Goal: Answer question/provide support

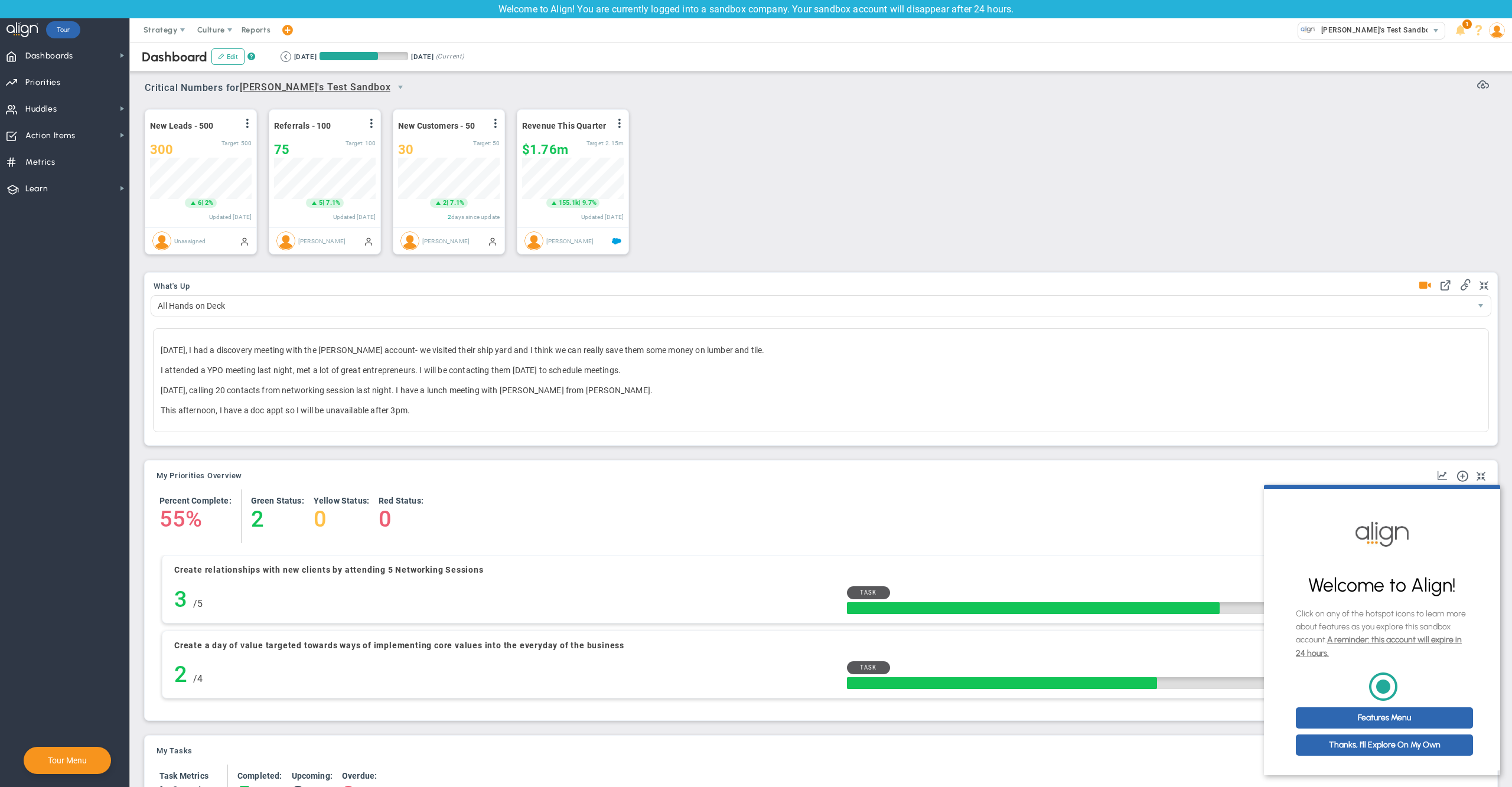
click at [1092, 131] on div "New Leads - 500 View Historical Graph Edit Make "No Change" Update Add Past Upd…" at bounding box center [816, 183] width 1367 height 166
click at [63, 111] on span "Huddles Huddles" at bounding box center [65, 108] width 129 height 27
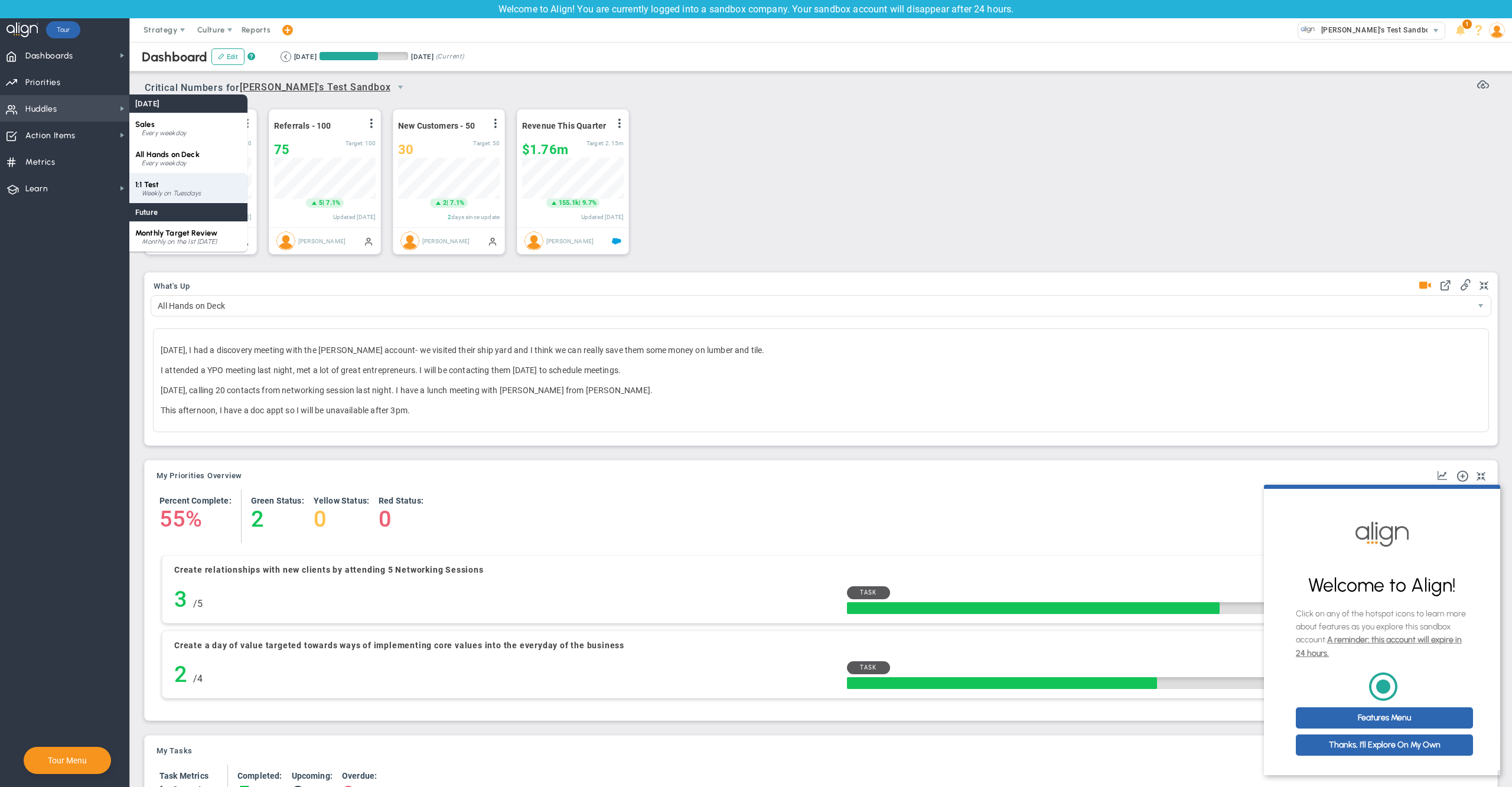
click at [159, 185] on span "1:1 Test" at bounding box center [146, 184] width 24 height 9
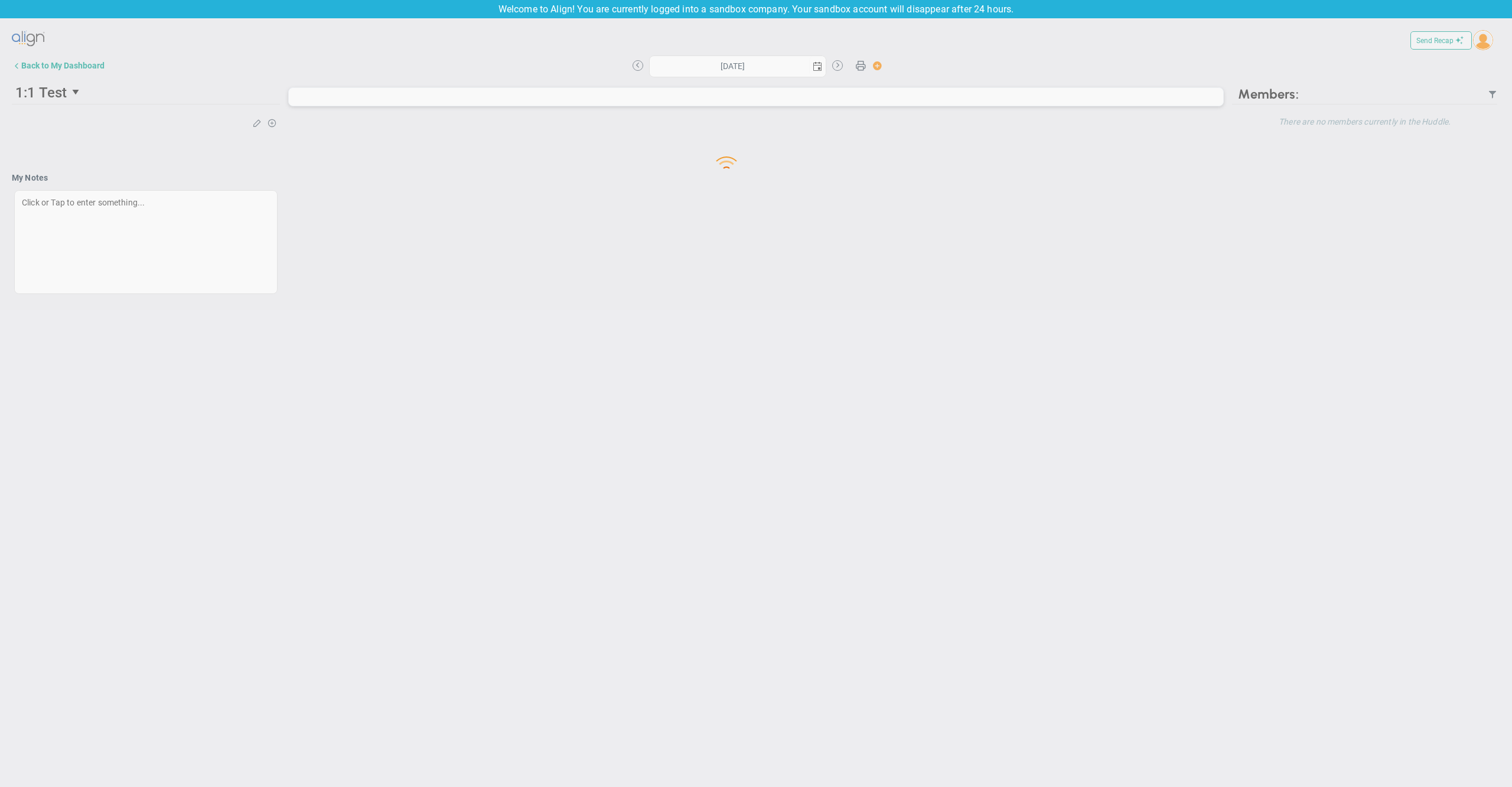
type input "[DATE]"
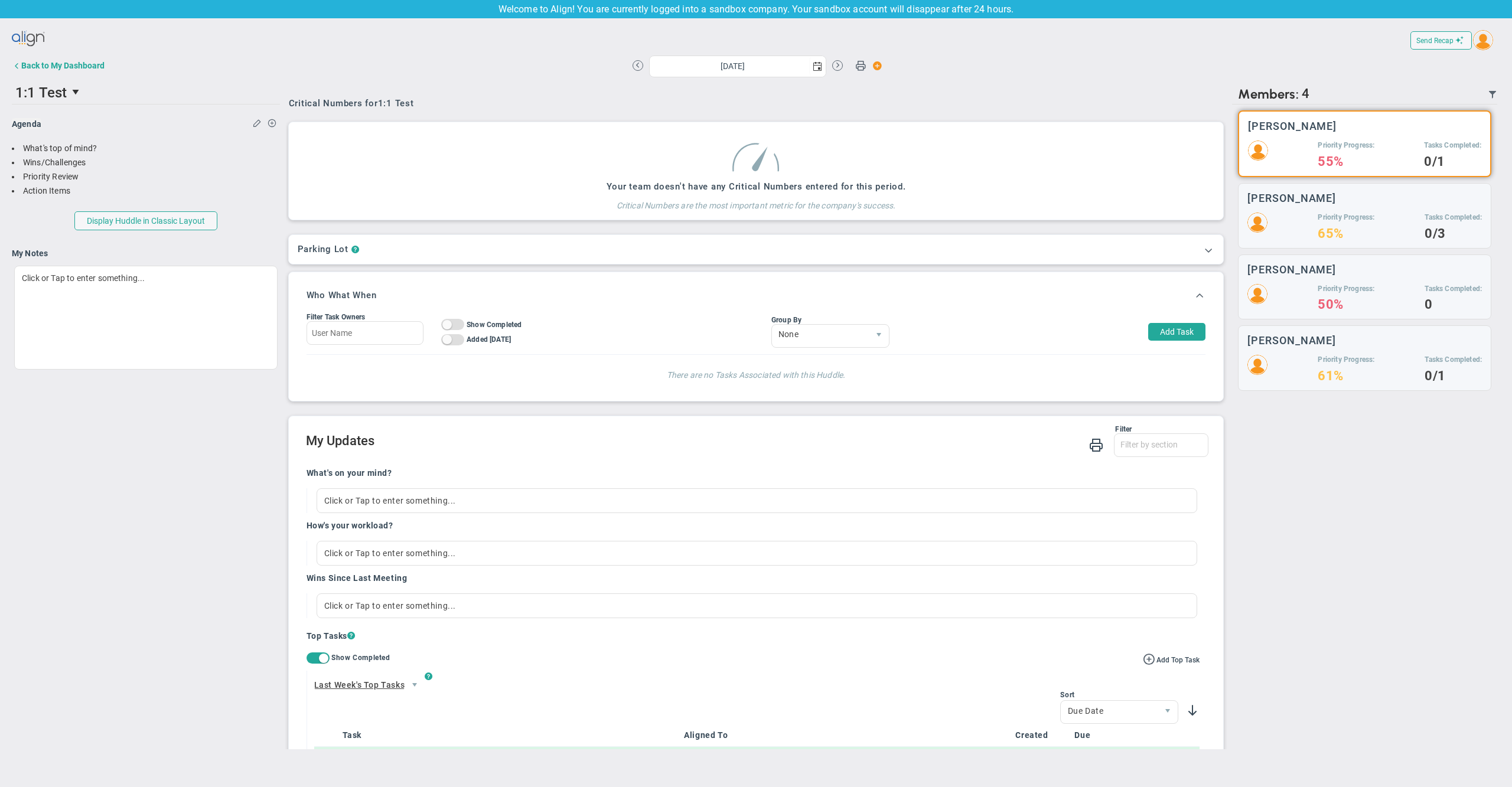
click at [1481, 40] on img at bounding box center [1482, 40] width 20 height 20
click at [1447, 159] on span "Sign Out" at bounding box center [1466, 160] width 90 height 24
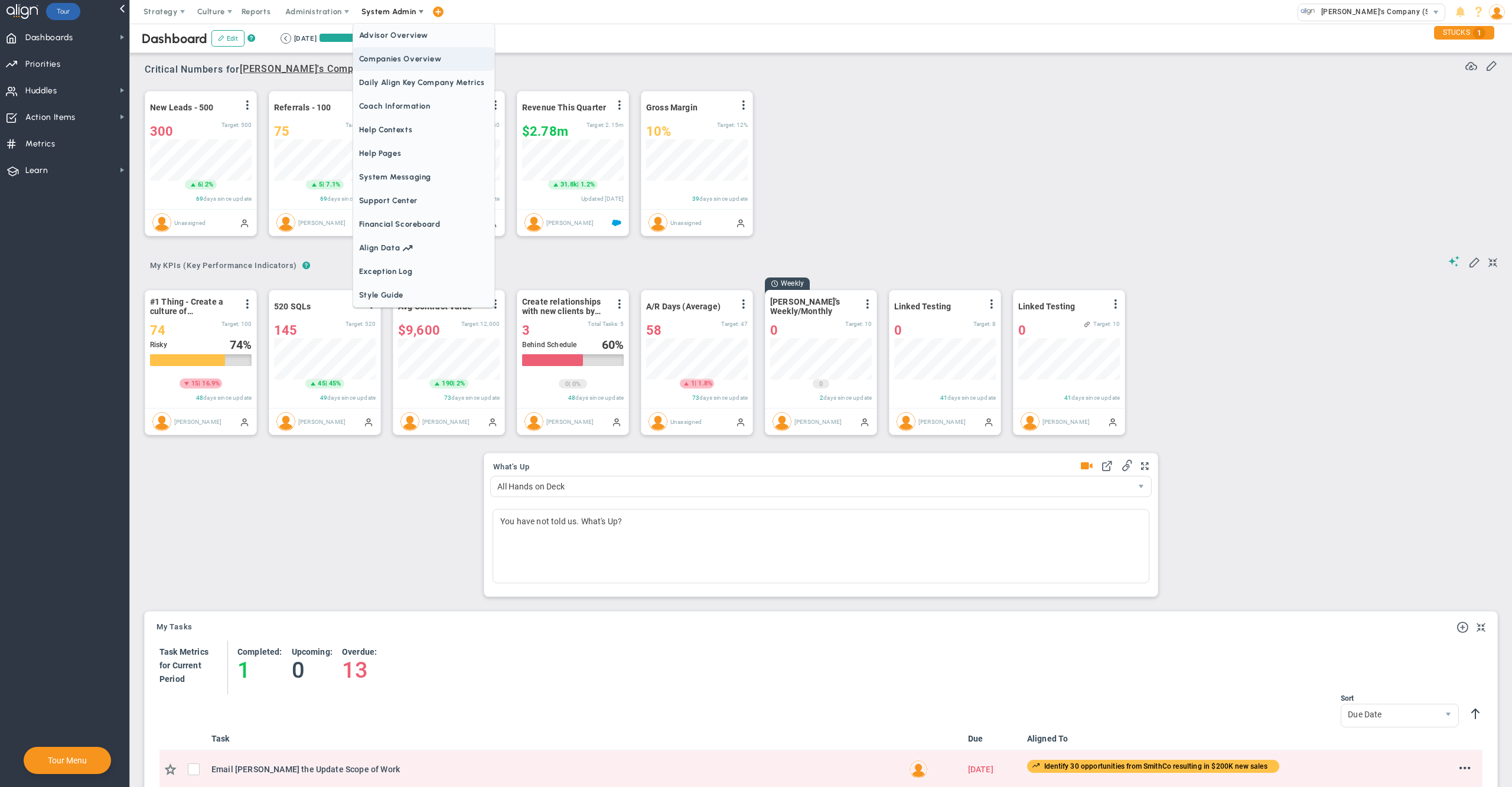
click at [397, 57] on span "Companies Overview" at bounding box center [423, 59] width 141 height 24
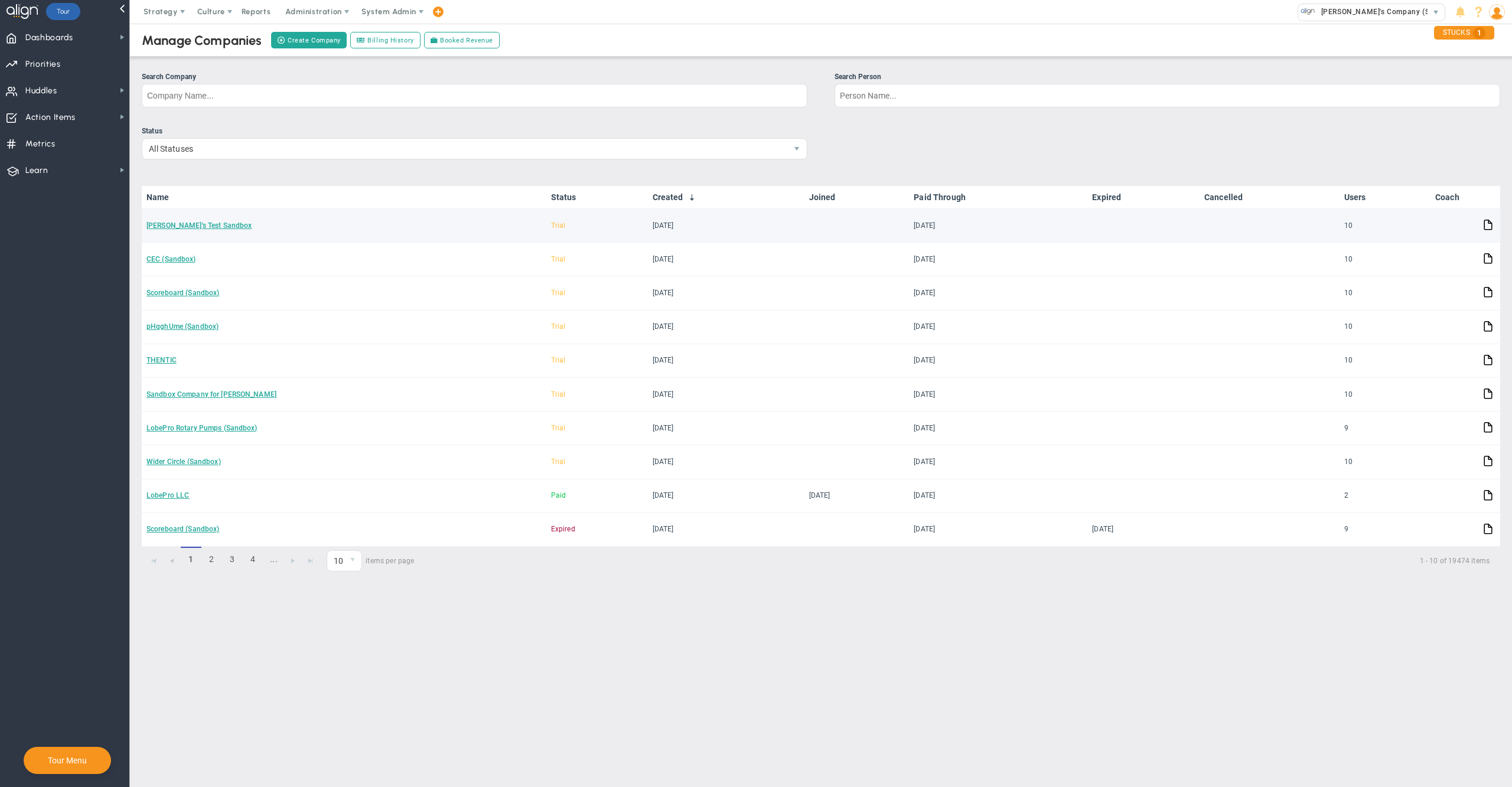
click at [183, 216] on td "[PERSON_NAME]'s Test Sandbox" at bounding box center [344, 226] width 405 height 33
click at [183, 229] on link "[PERSON_NAME]'s Test Sandbox" at bounding box center [199, 226] width 105 height 8
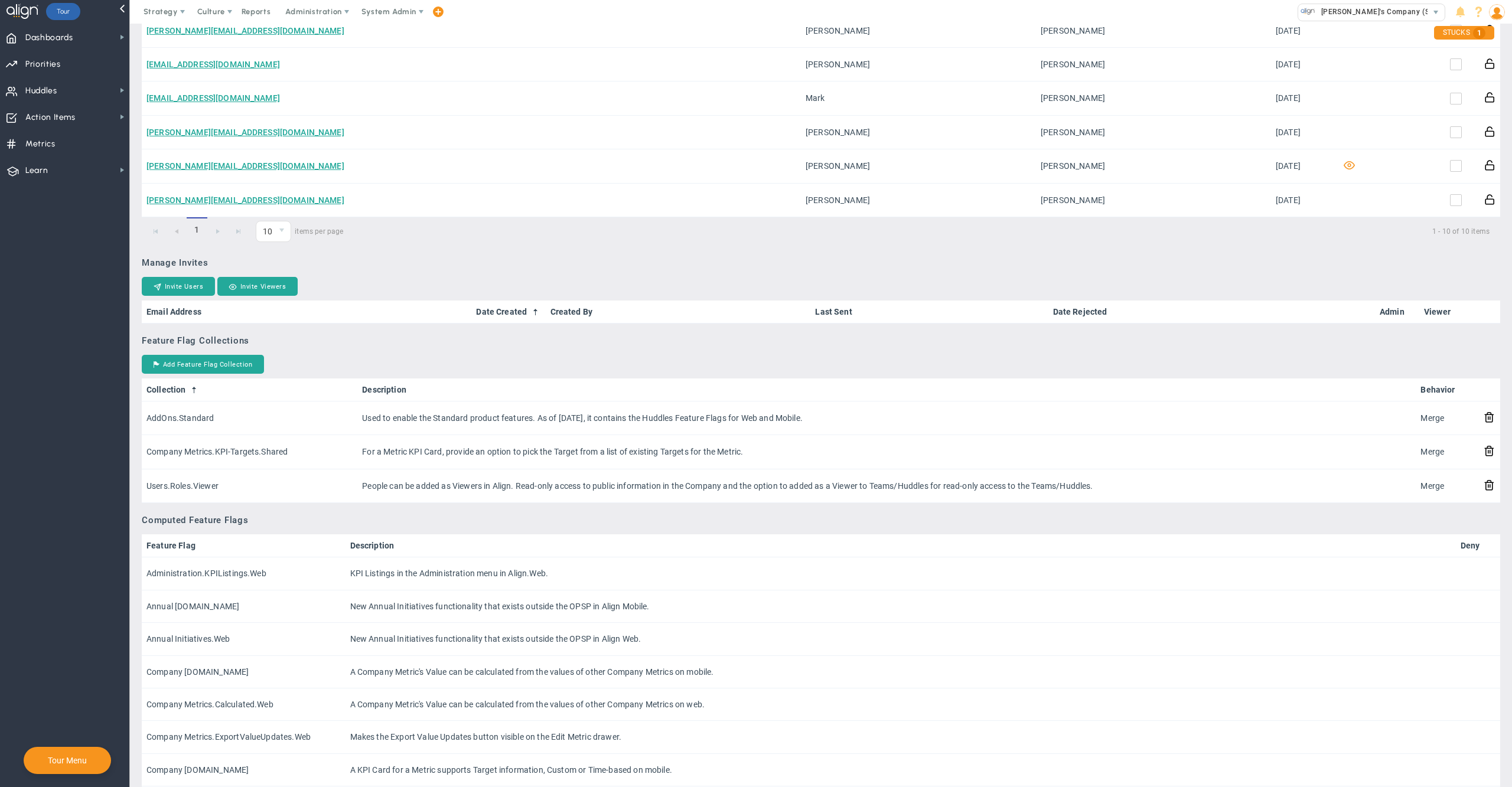
scroll to position [501, 0]
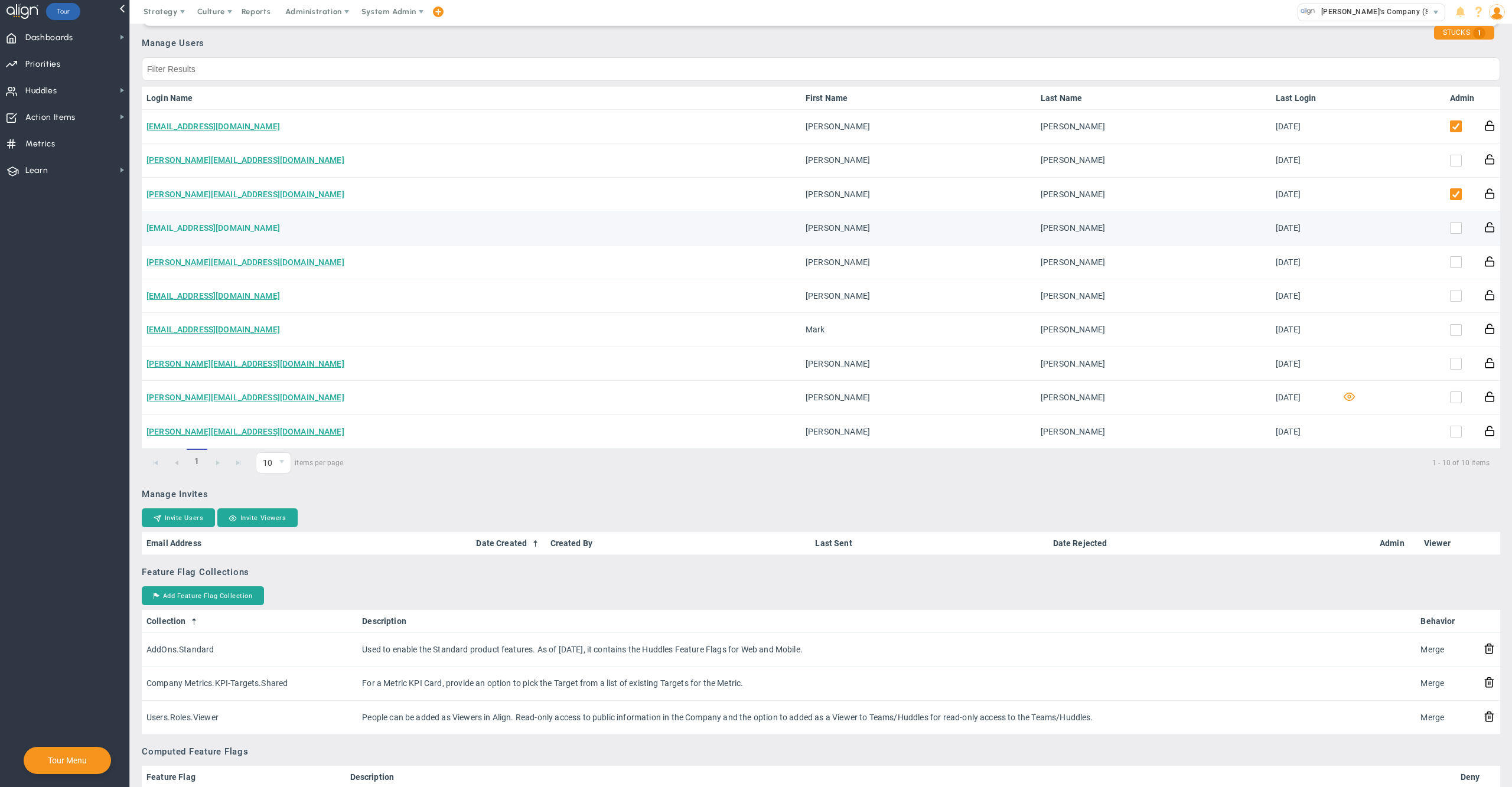
click at [206, 228] on link "katie.williams13924@testco.com" at bounding box center [213, 228] width 134 height 10
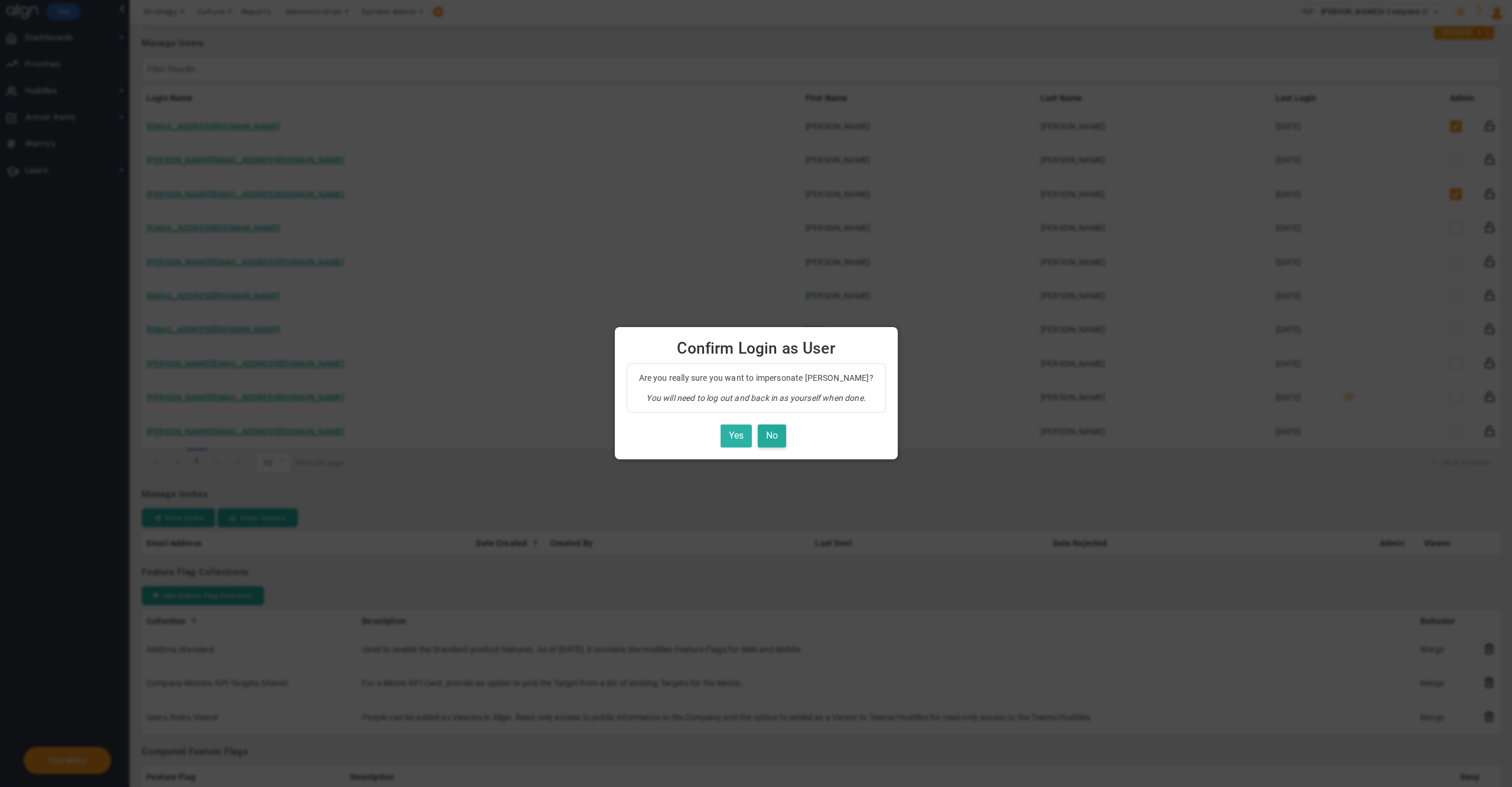
click at [735, 431] on button "Yes" at bounding box center [736, 436] width 31 height 23
